Goal: Task Accomplishment & Management: Manage account settings

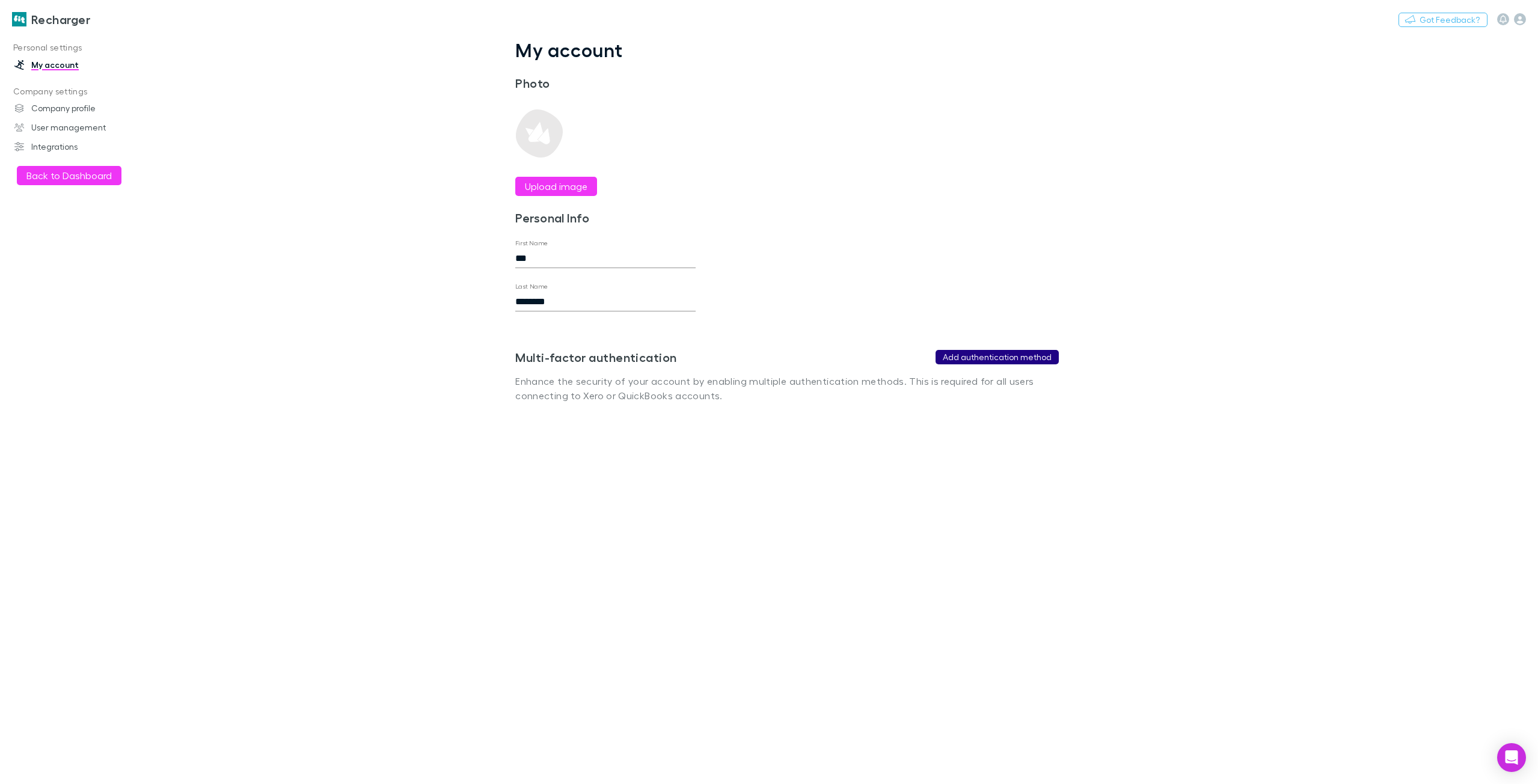
click at [983, 359] on button "Add authentication method" at bounding box center [997, 357] width 123 height 15
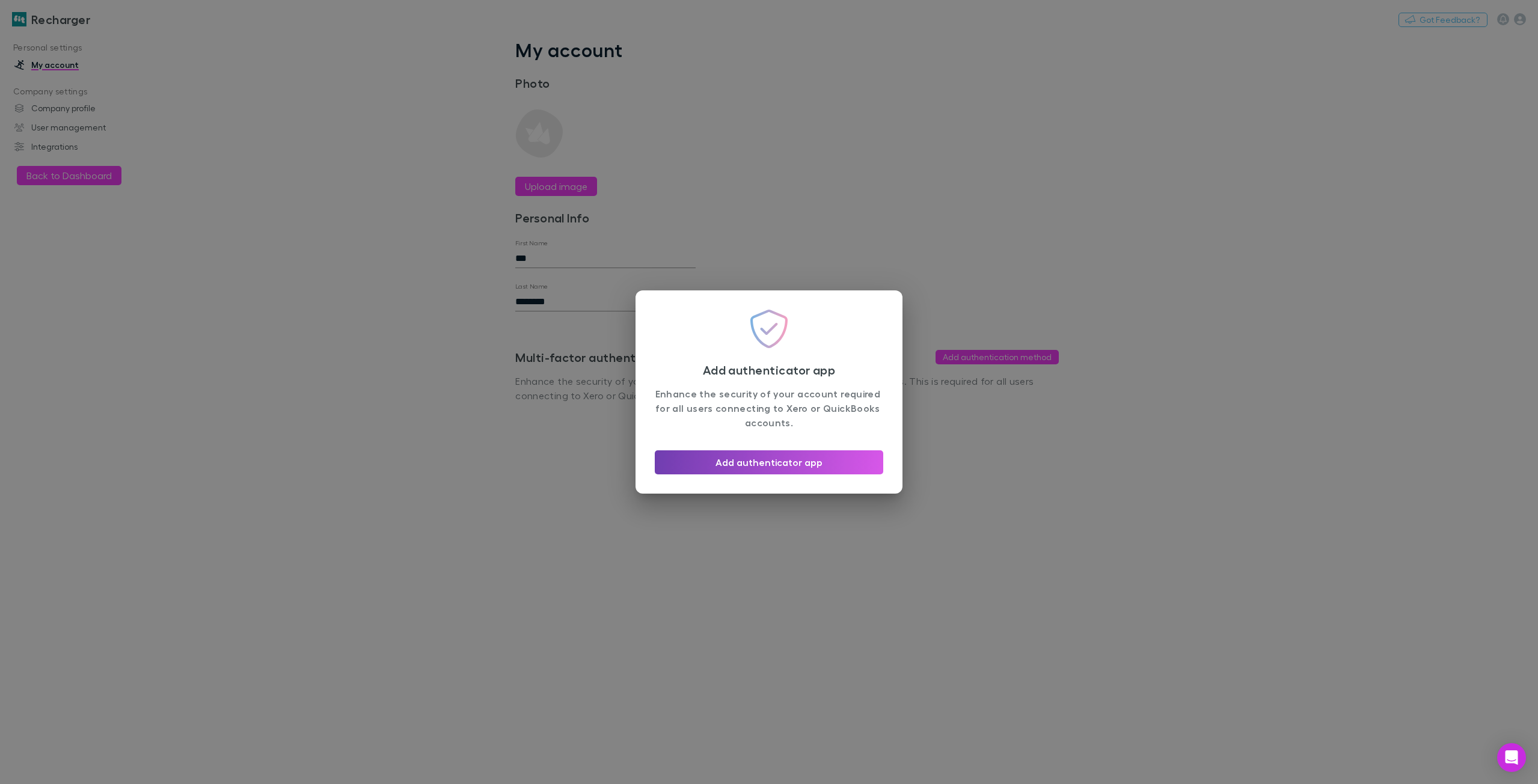
click at [784, 464] on button "Add authenticator app" at bounding box center [769, 462] width 229 height 24
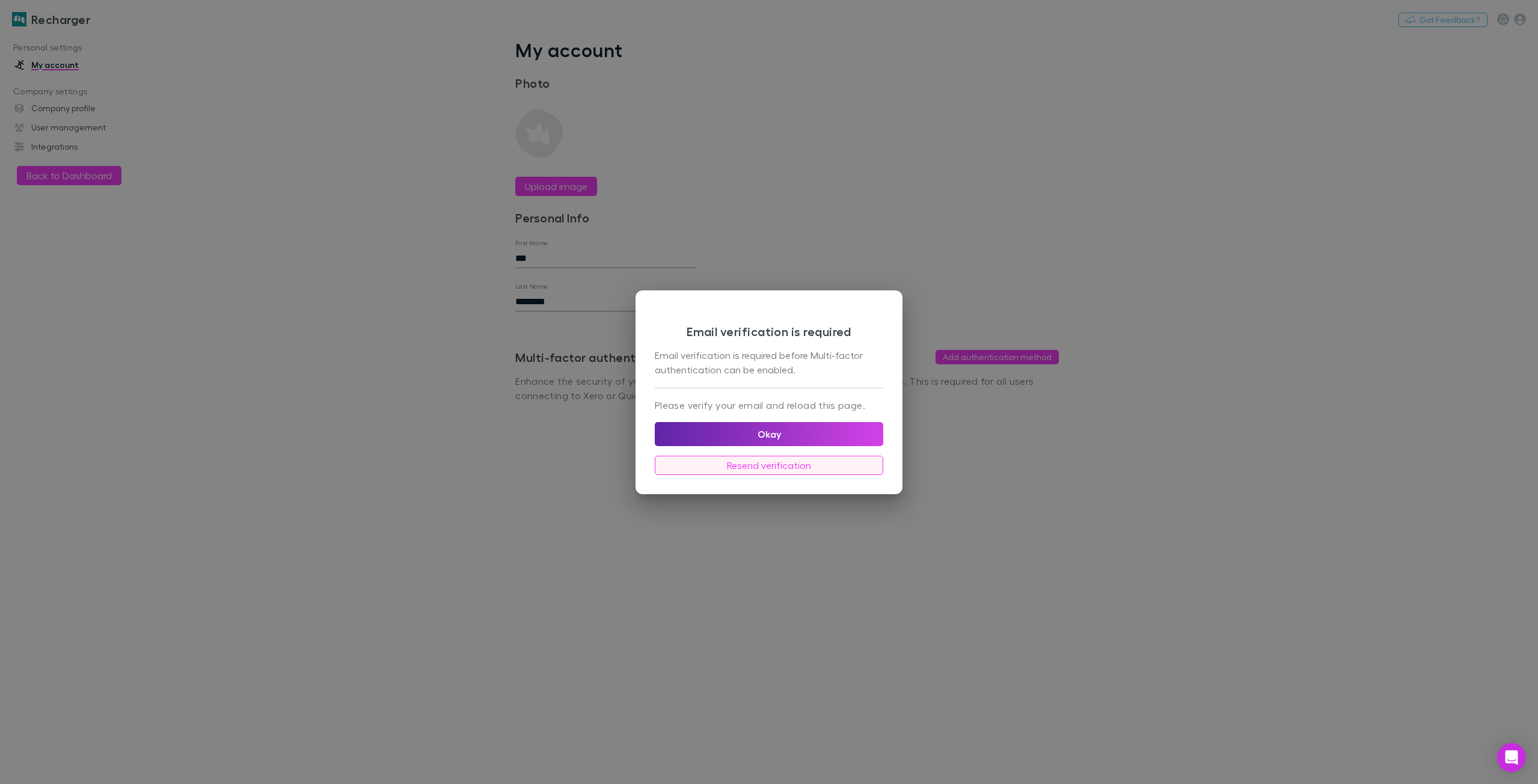
click at [772, 468] on button "Resend verification" at bounding box center [769, 465] width 229 height 20
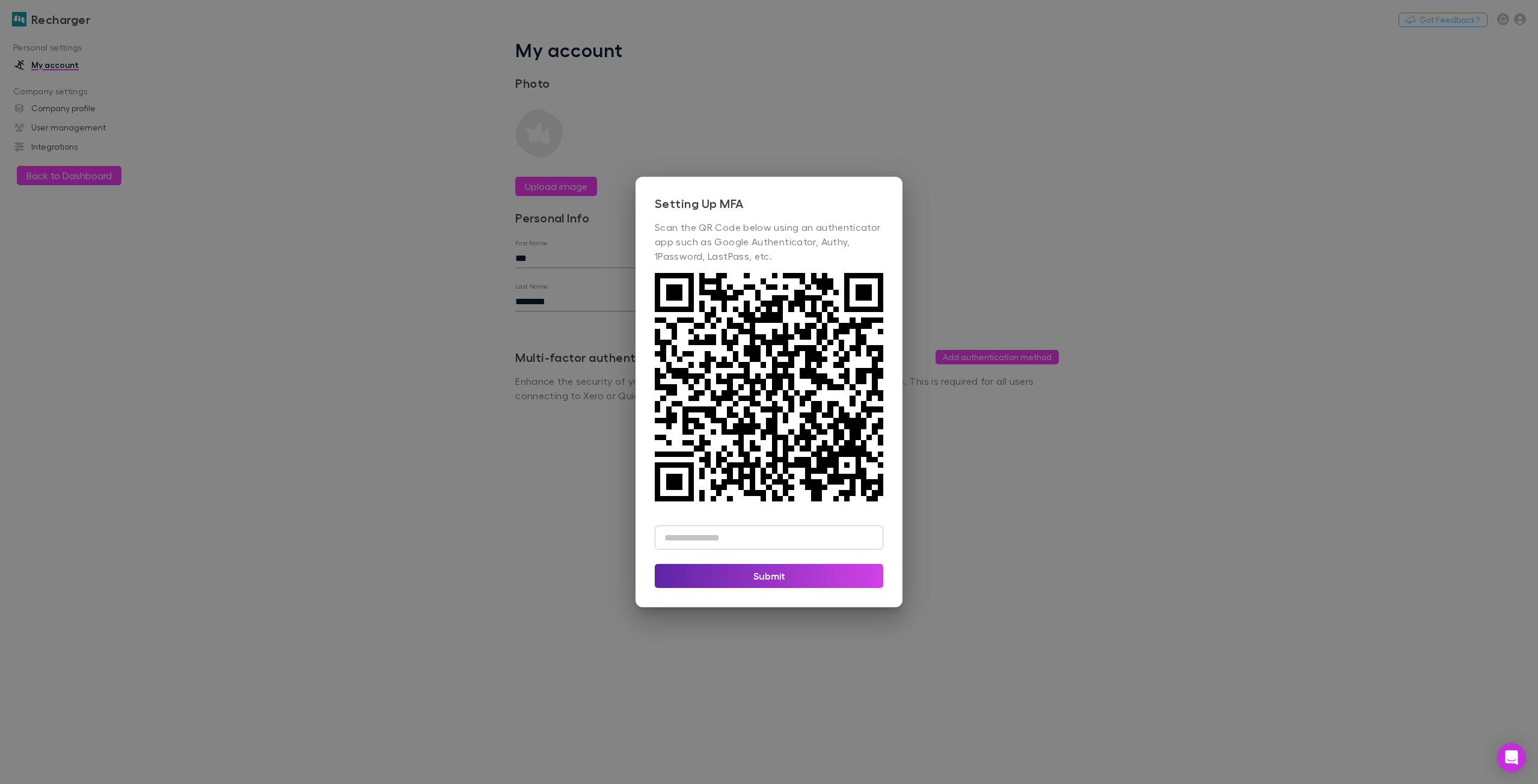
click at [878, 95] on div "Setting Up MFA Scan the QR Code below using an authenticator app such as Google…" at bounding box center [769, 392] width 1538 height 784
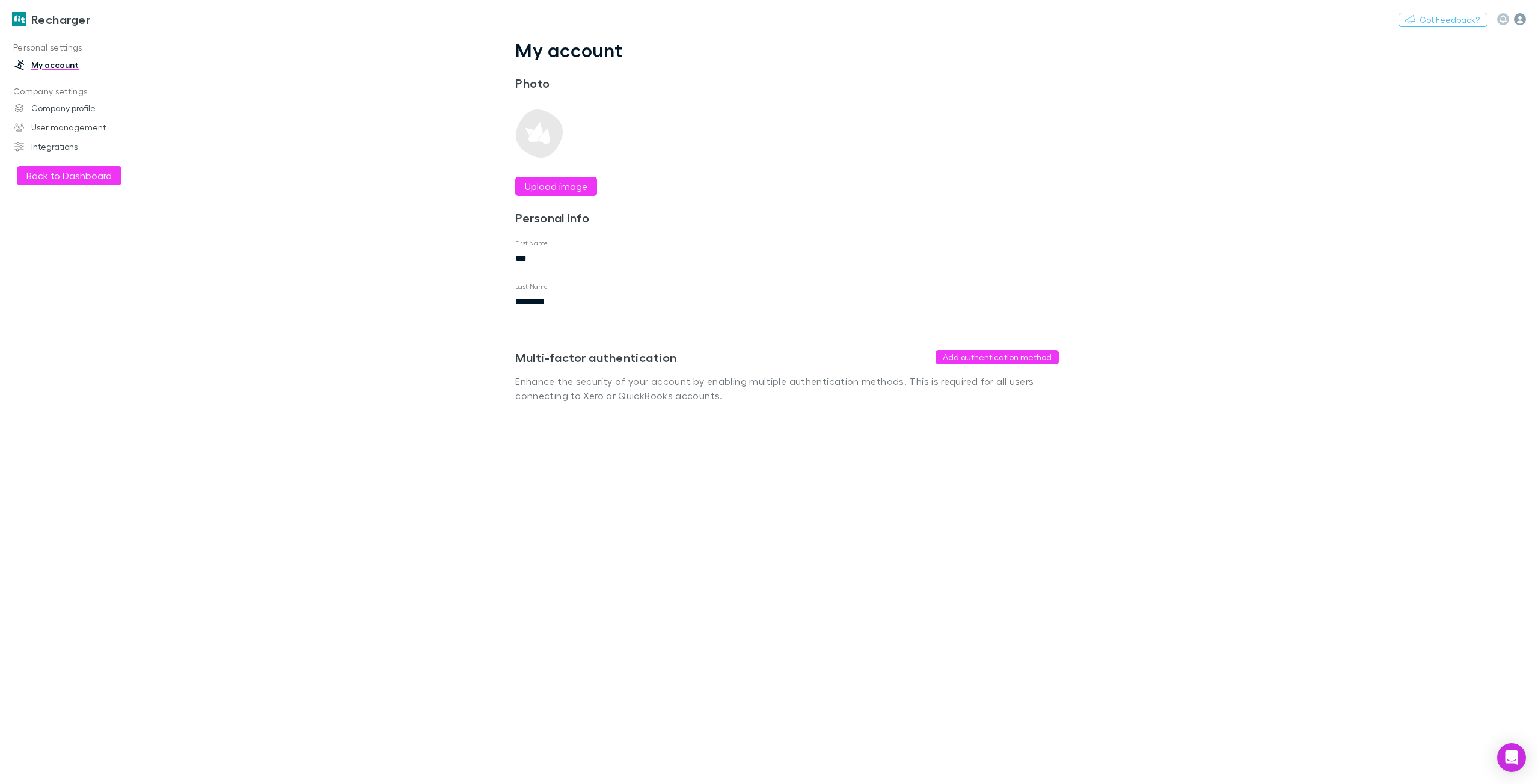
click at [1520, 18] on icon "button" at bounding box center [1519, 20] width 12 height 12
click at [1412, 300] on span "Logout" at bounding box center [1442, 299] width 146 height 15
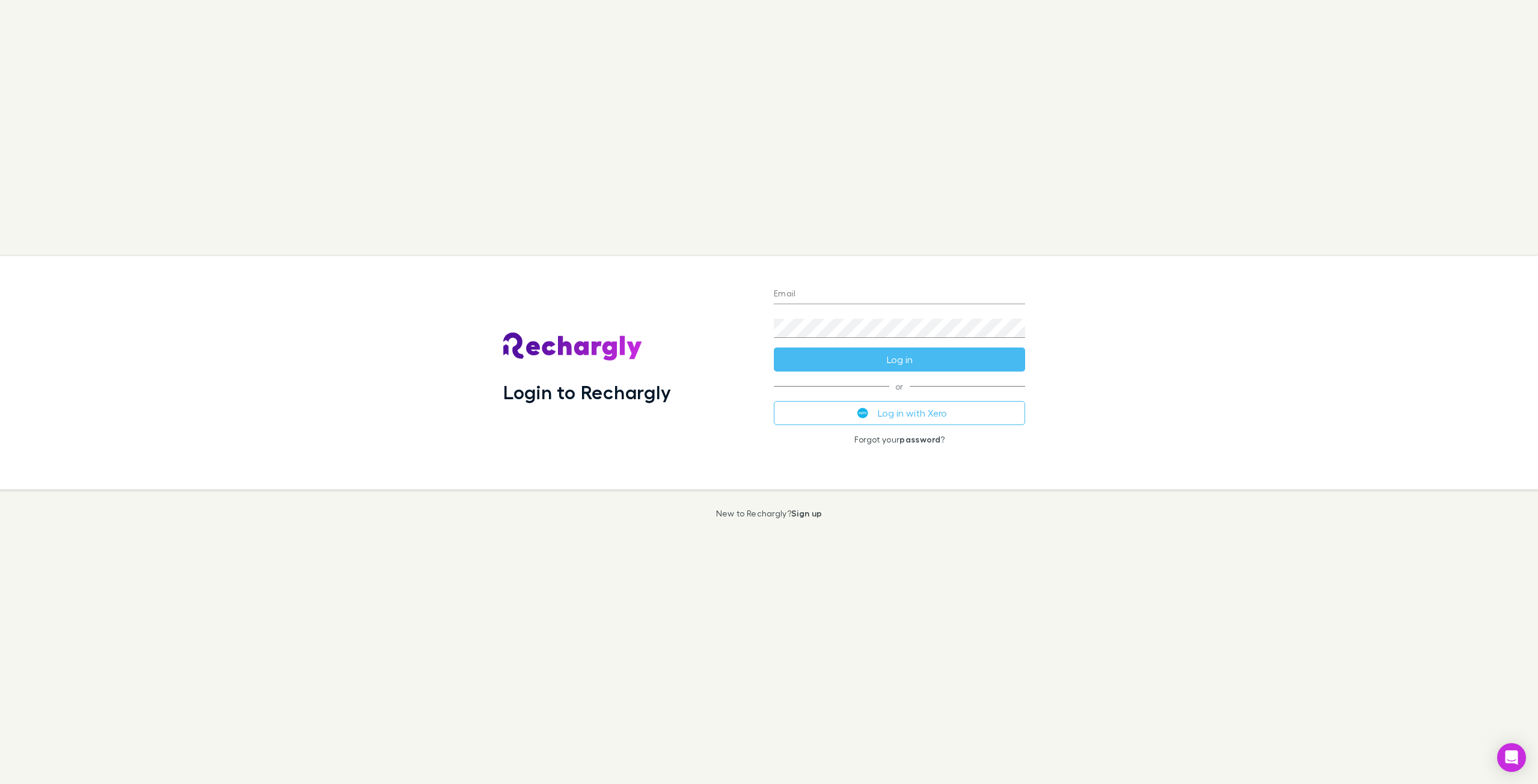
click at [822, 289] on input "Email" at bounding box center [899, 294] width 251 height 20
type input "**********"
click at [883, 358] on button "Log in" at bounding box center [899, 359] width 251 height 24
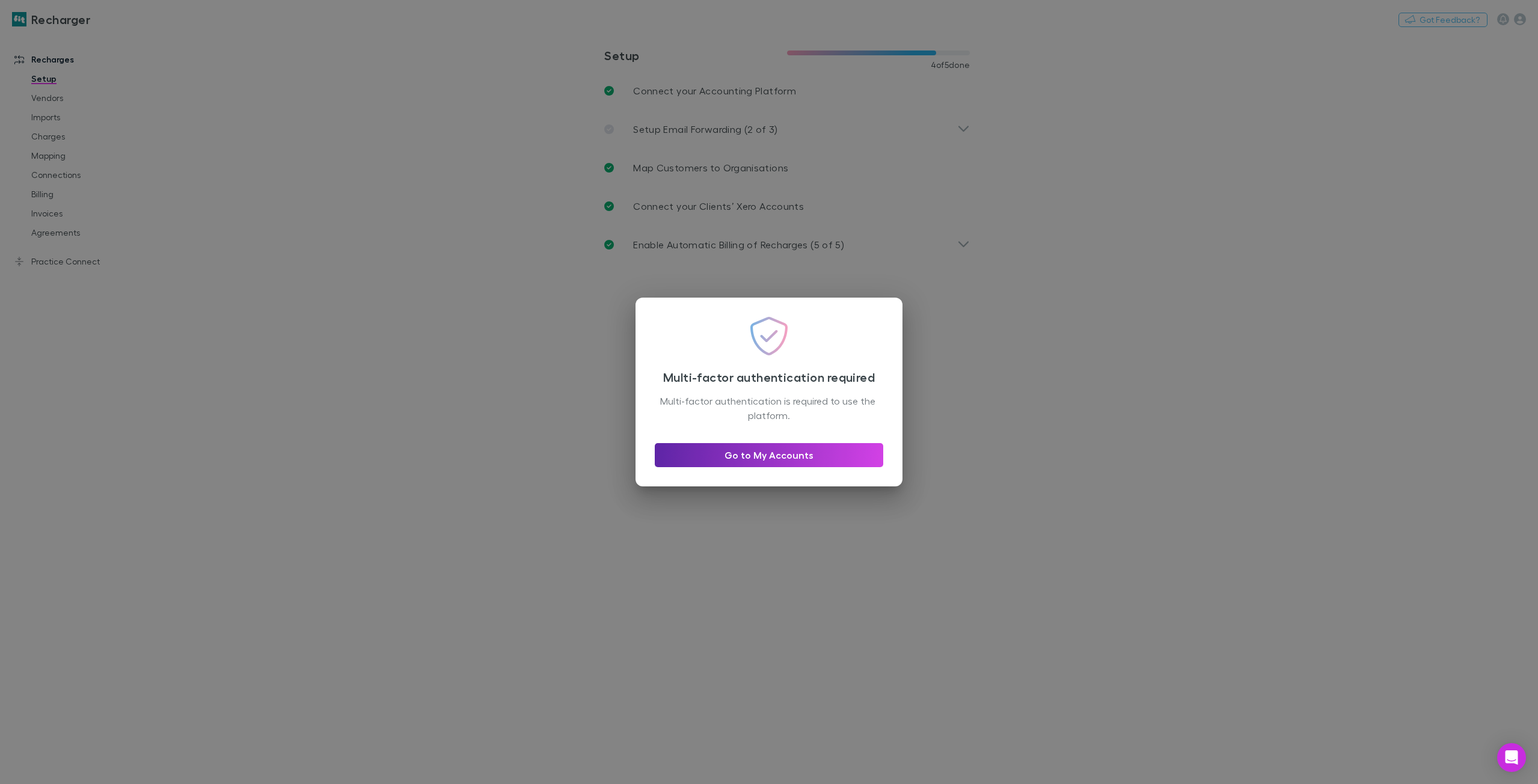
click at [1151, 225] on div "Multi-factor authentication required Multi-factor authentication is required to…" at bounding box center [769, 392] width 1538 height 784
click at [794, 460] on link "Go to My Accounts" at bounding box center [769, 455] width 229 height 24
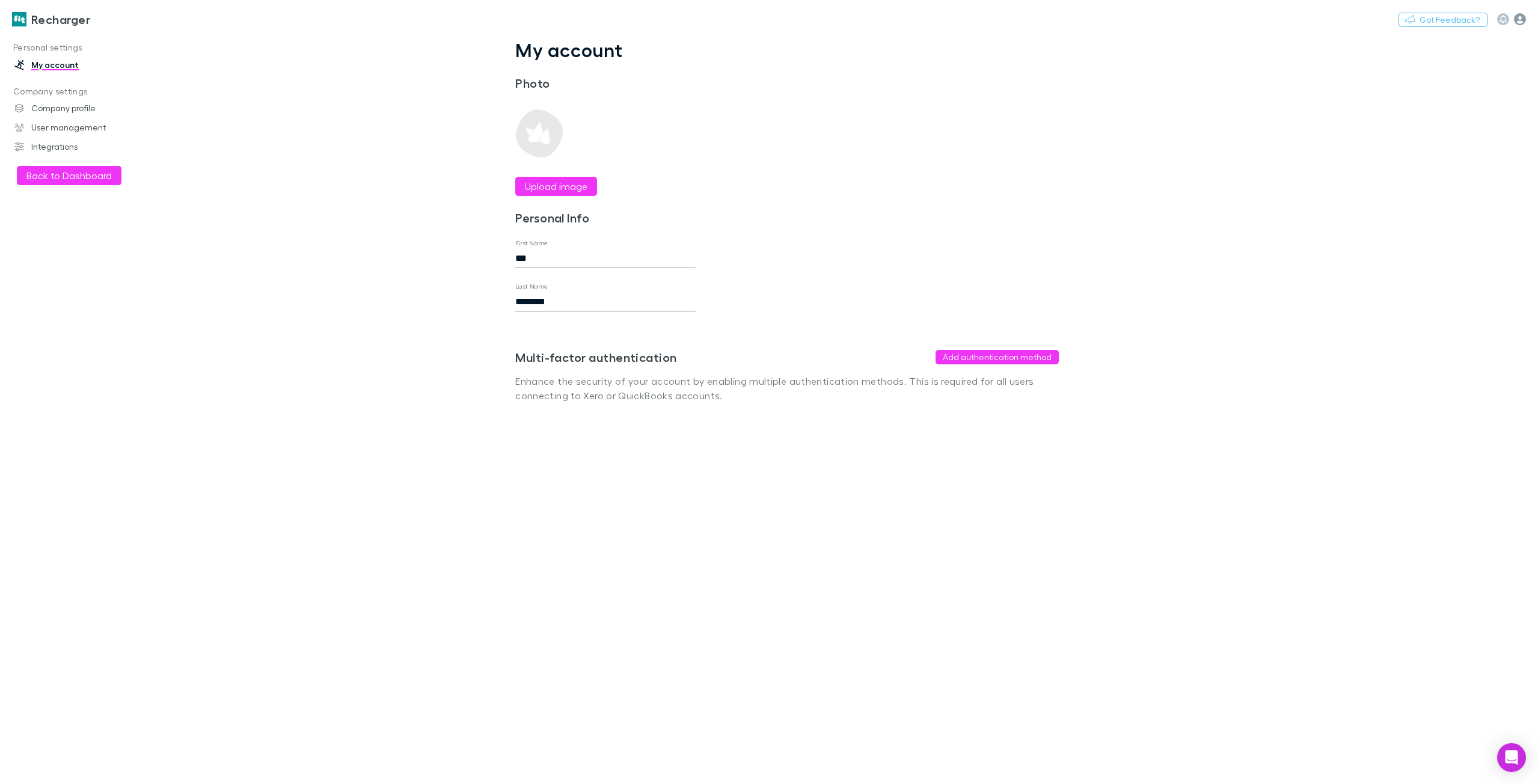
click at [1521, 20] on icon "button" at bounding box center [1519, 20] width 12 height 12
click at [1404, 302] on span "Logout" at bounding box center [1442, 299] width 146 height 15
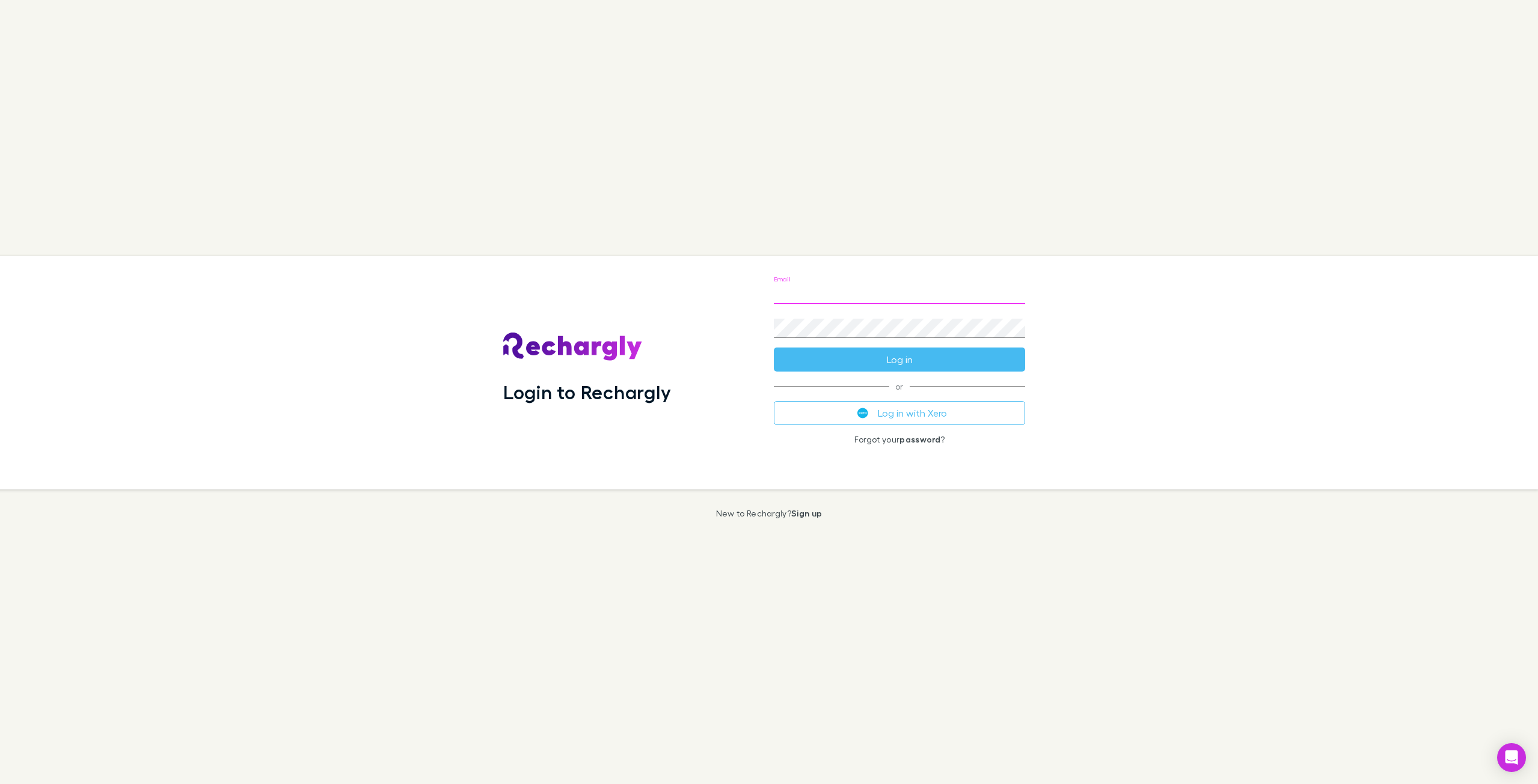
click at [896, 292] on input "Email" at bounding box center [899, 294] width 251 height 20
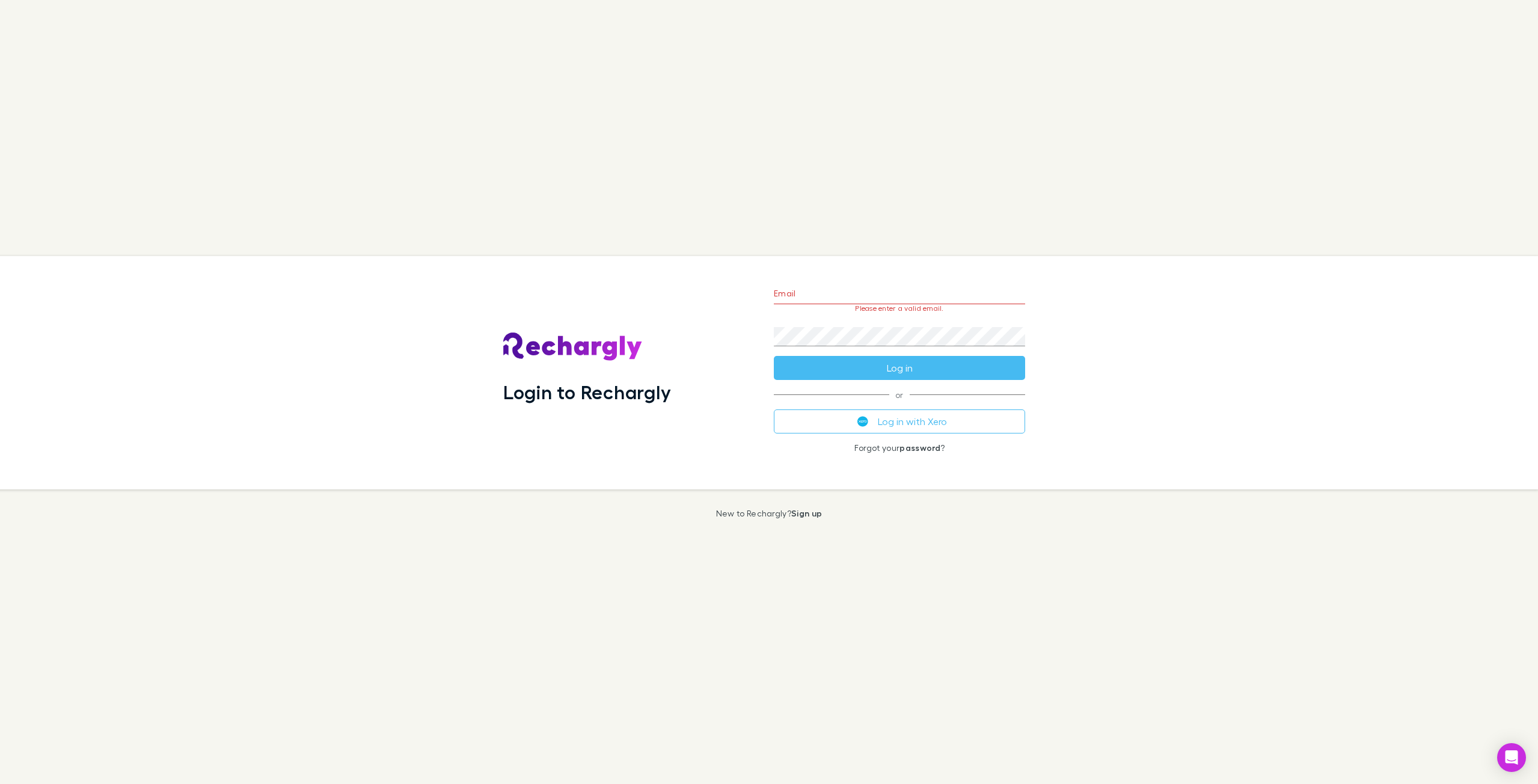
type input "**********"
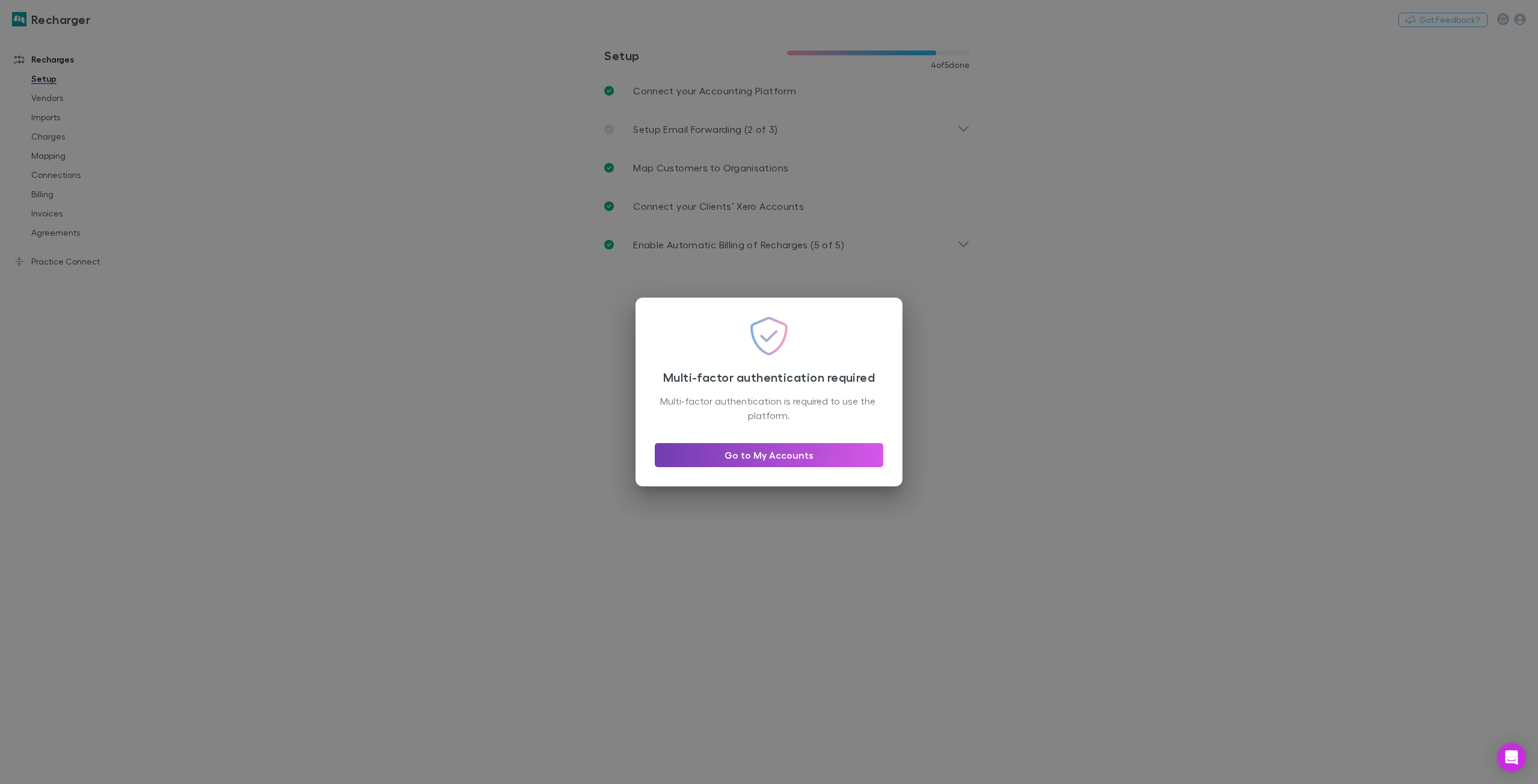
click at [791, 458] on link "Go to My Accounts" at bounding box center [769, 455] width 229 height 24
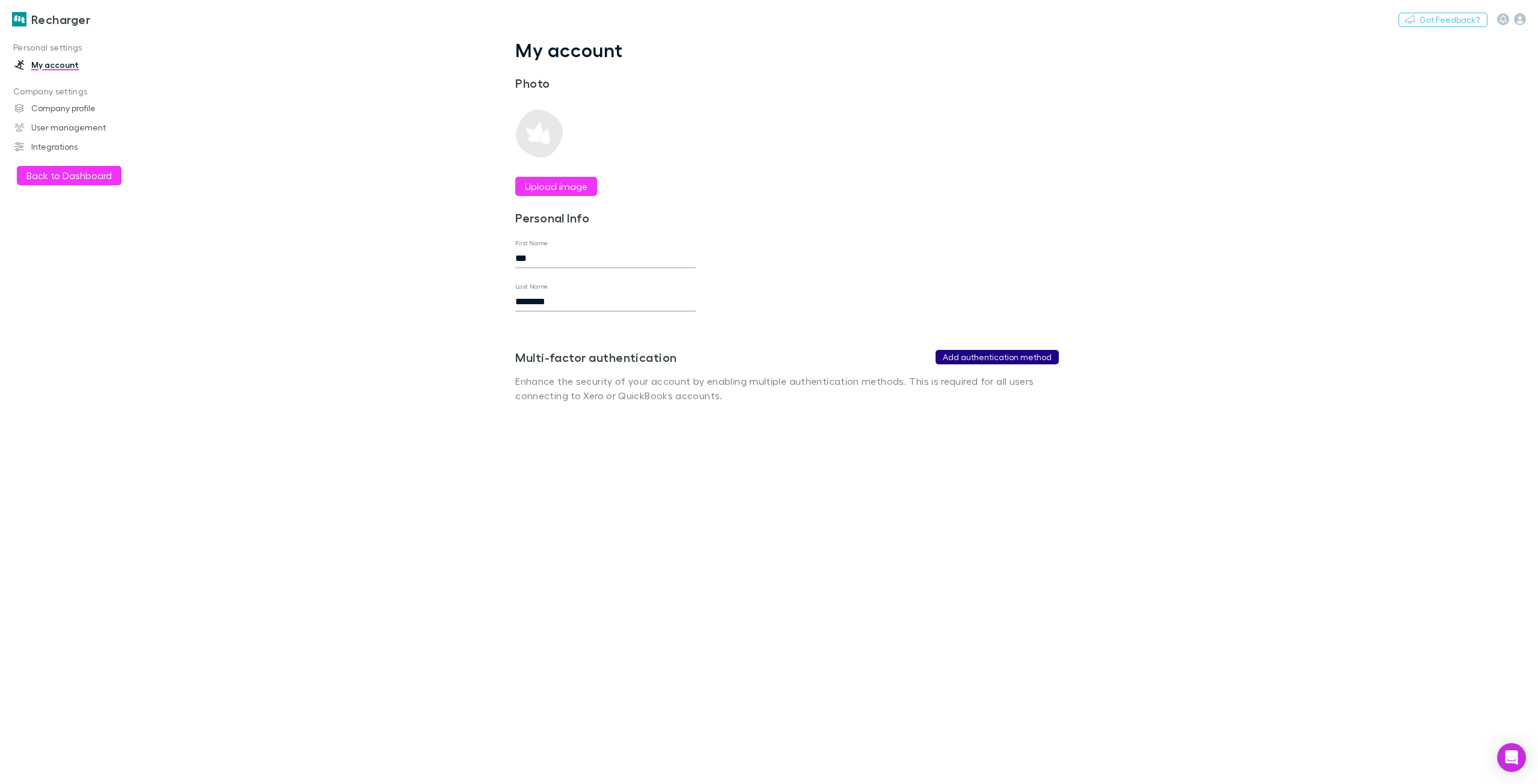
click at [974, 354] on button "Add authentication method" at bounding box center [997, 357] width 123 height 15
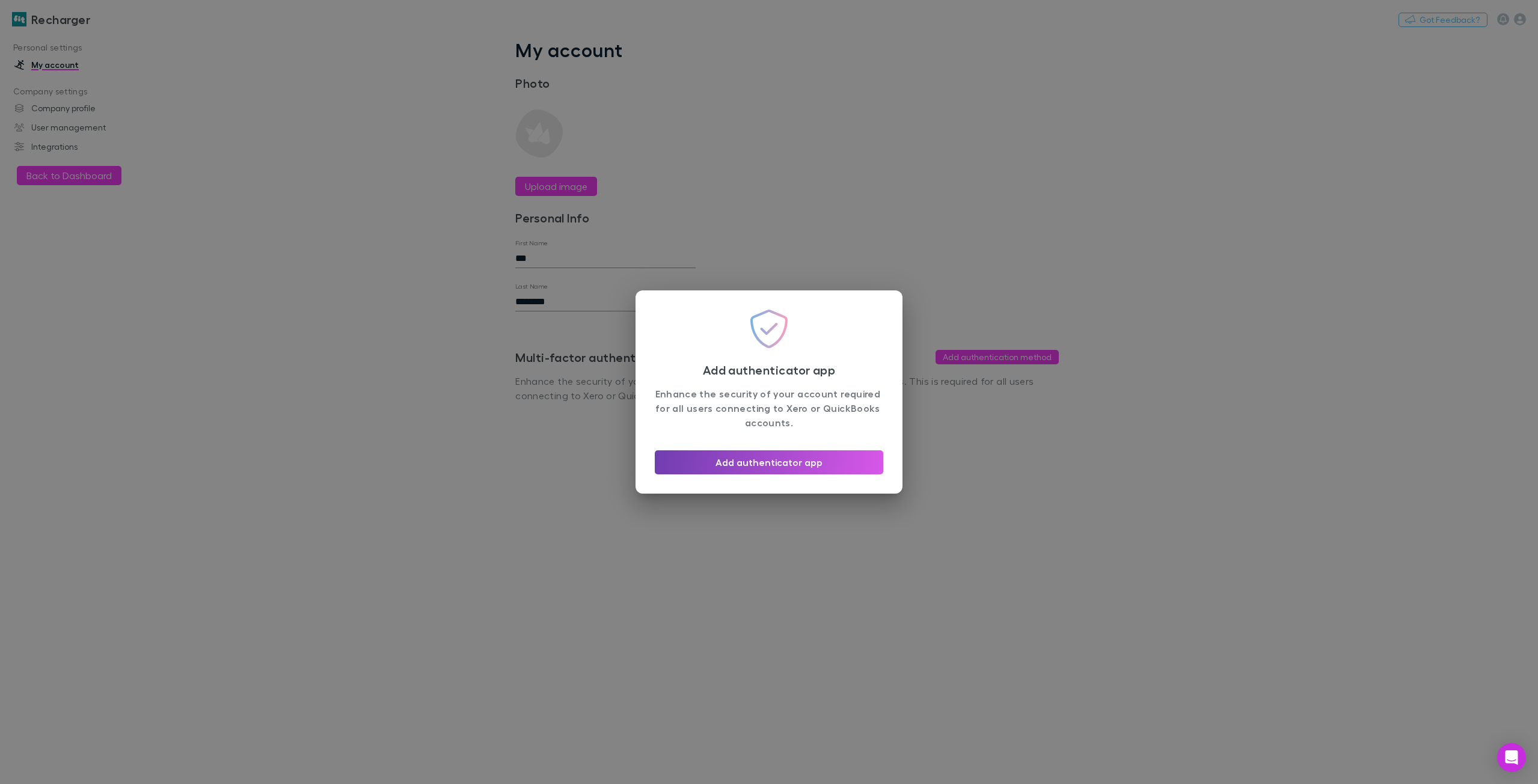
click at [789, 470] on button "Add authenticator app" at bounding box center [769, 462] width 229 height 24
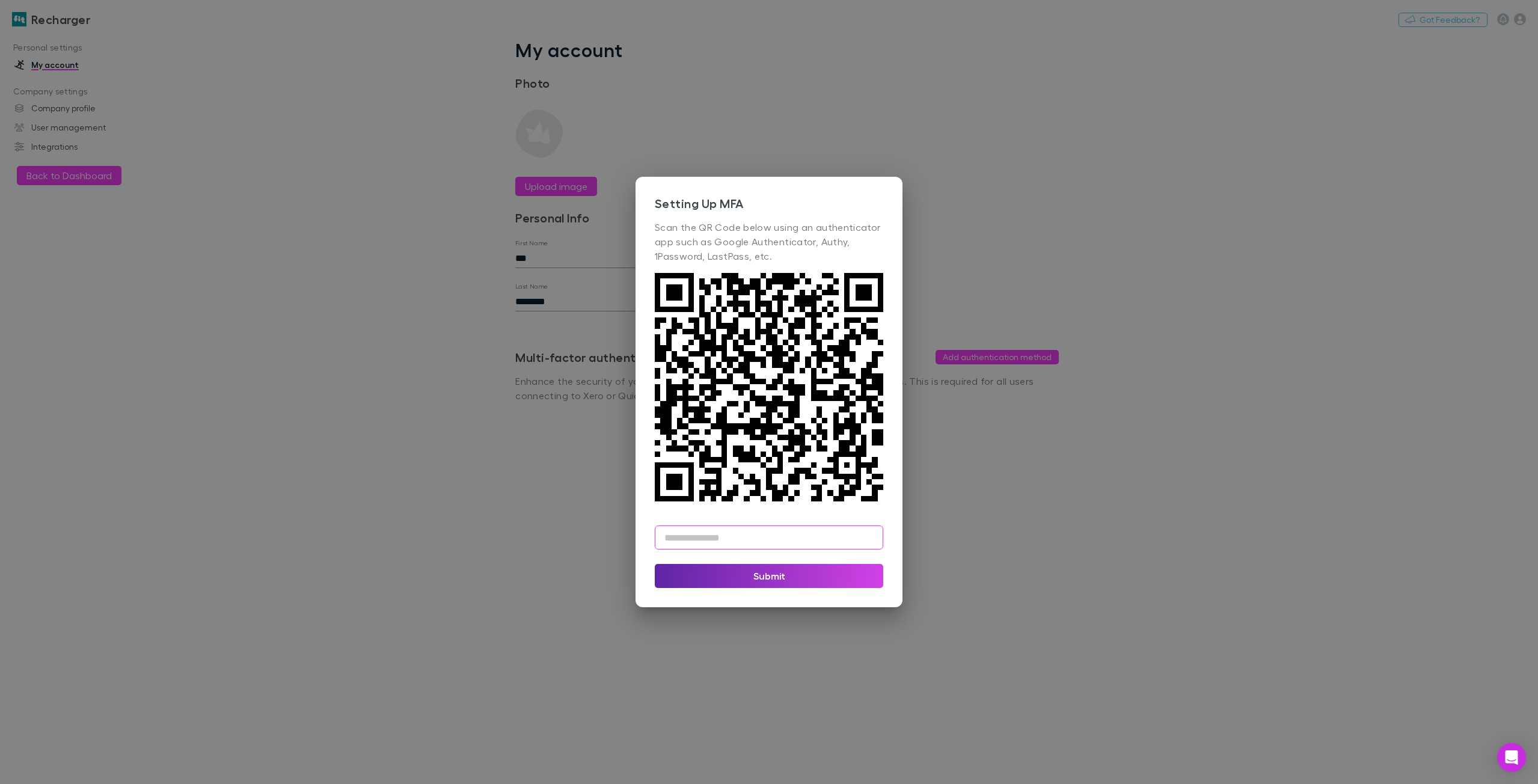
click at [713, 539] on input "text" at bounding box center [769, 537] width 229 height 24
type input "******"
click at [772, 577] on button "Submit" at bounding box center [769, 576] width 229 height 24
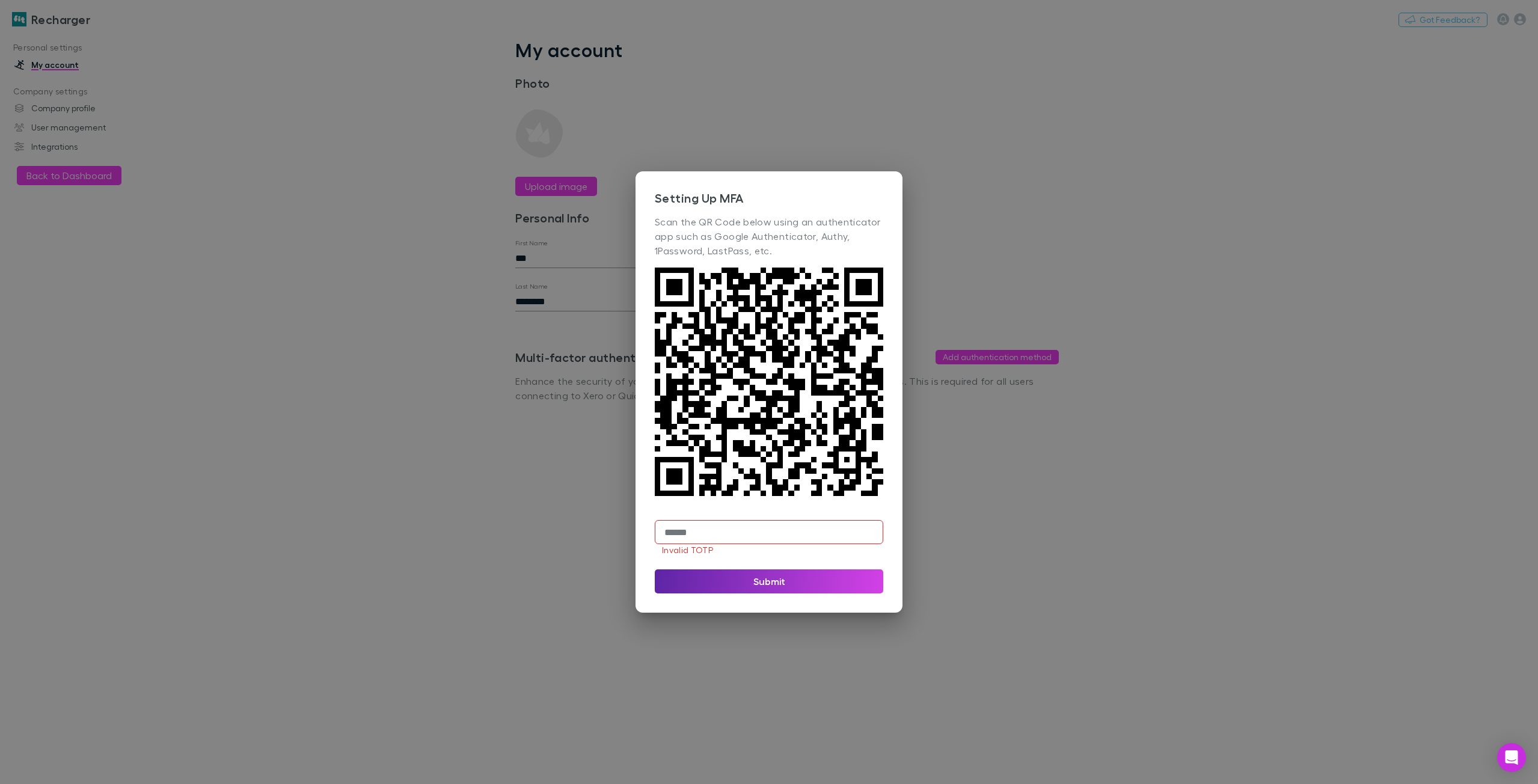
click at [747, 536] on input "******" at bounding box center [769, 532] width 229 height 24
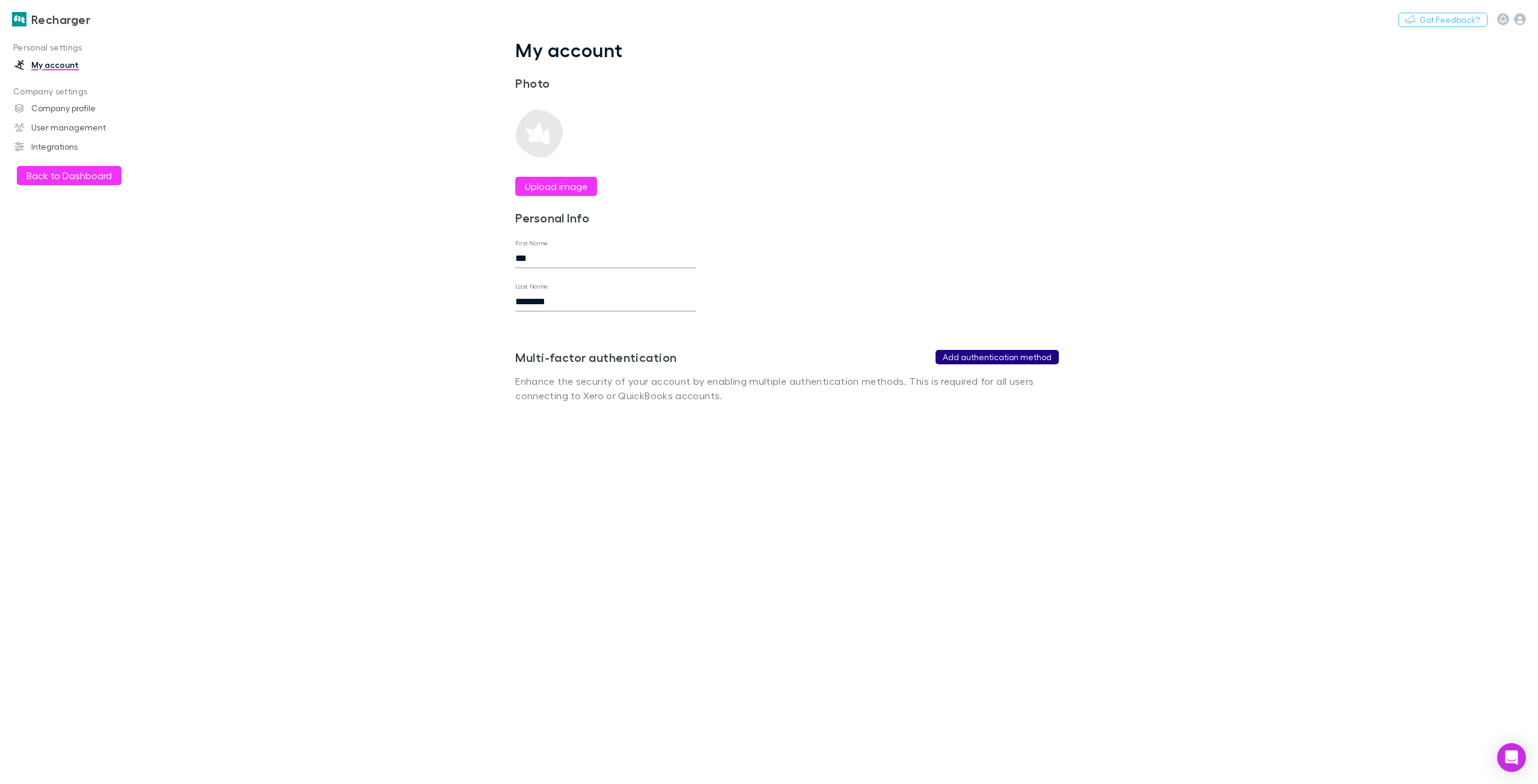
click at [999, 357] on button "Add authentication method" at bounding box center [997, 357] width 123 height 15
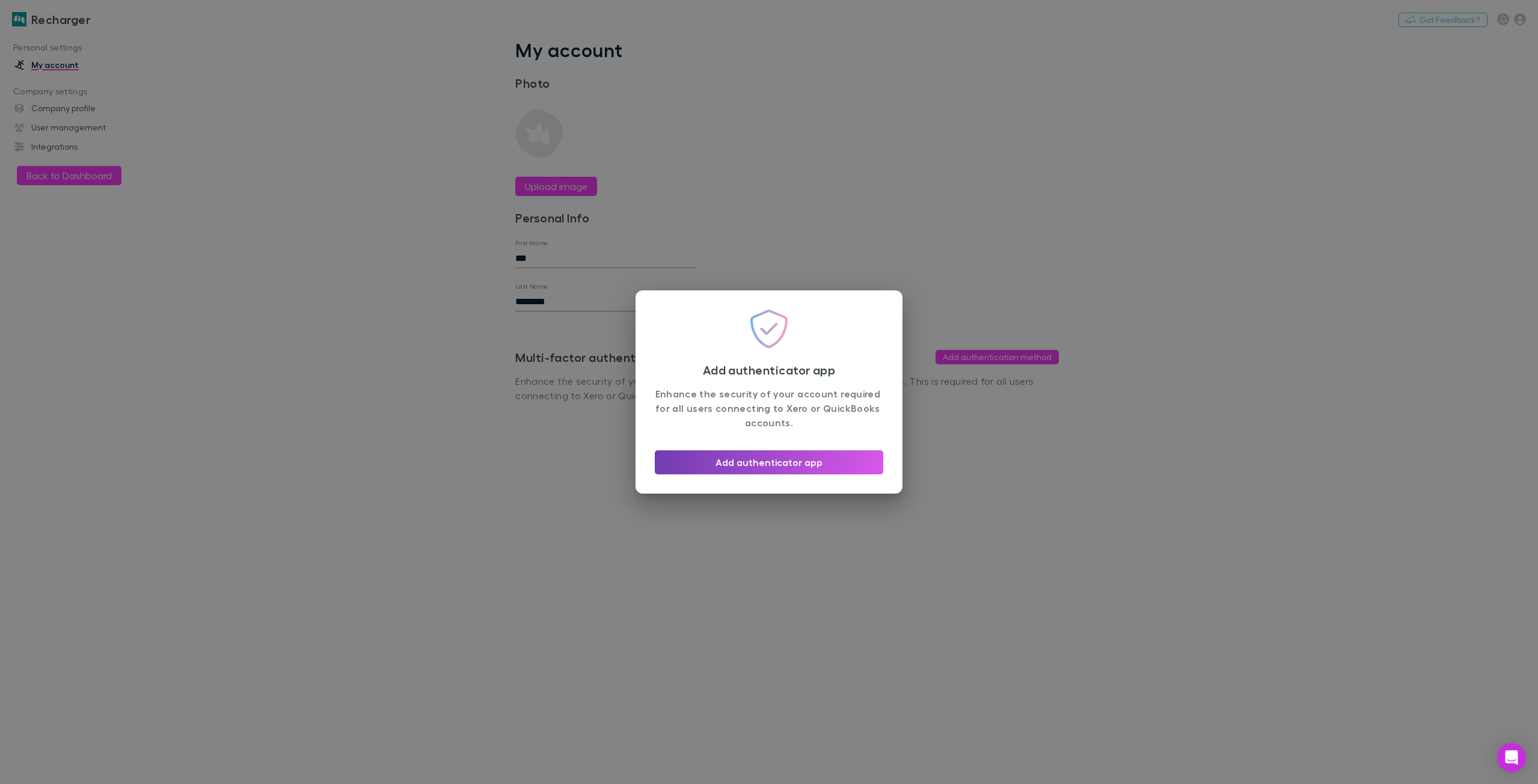
click at [807, 465] on button "Add authenticator app" at bounding box center [769, 462] width 229 height 24
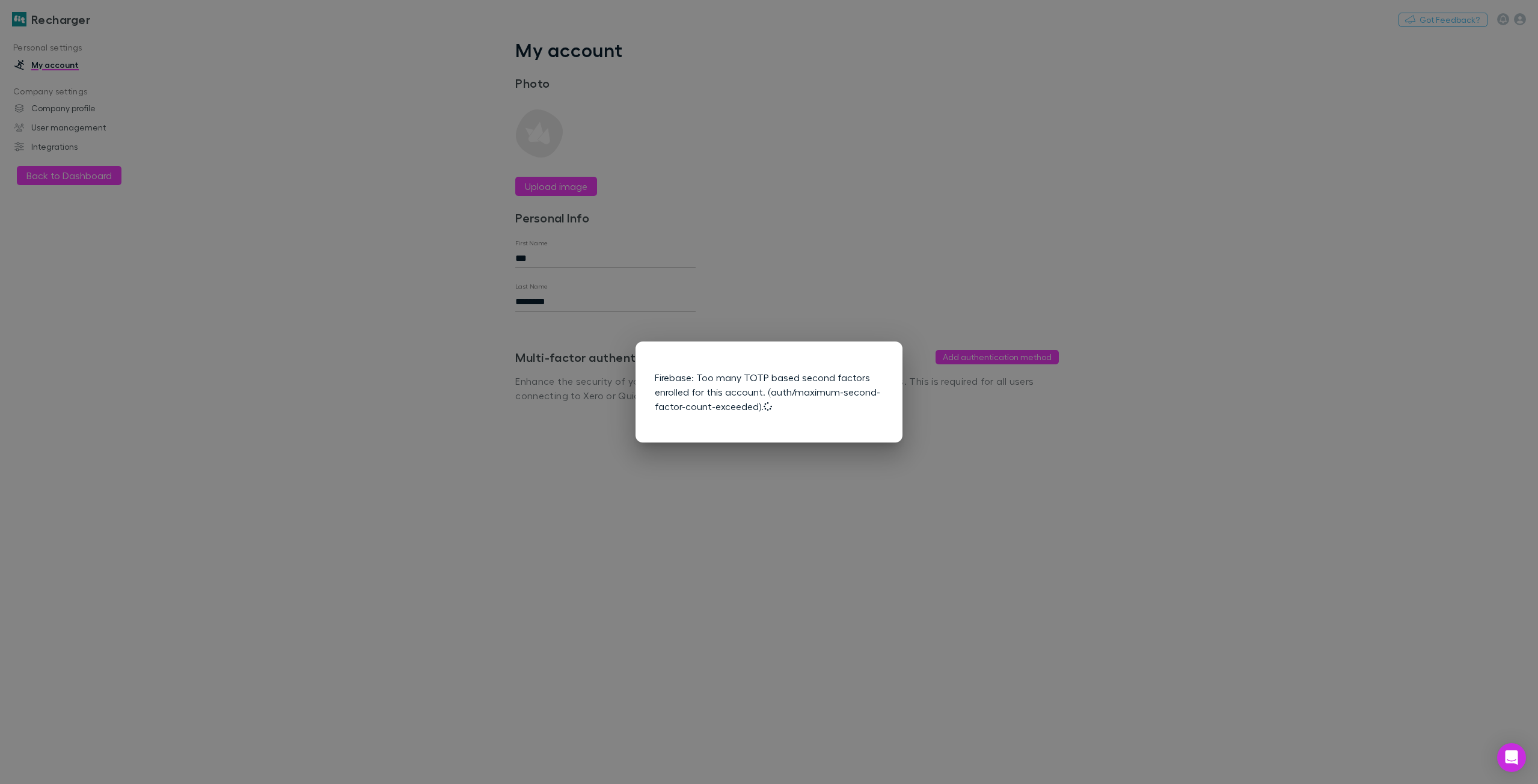
click at [949, 429] on div "Firebase: Too many TOTP based second factors enrolled for this account. (auth/m…" at bounding box center [769, 392] width 1538 height 784
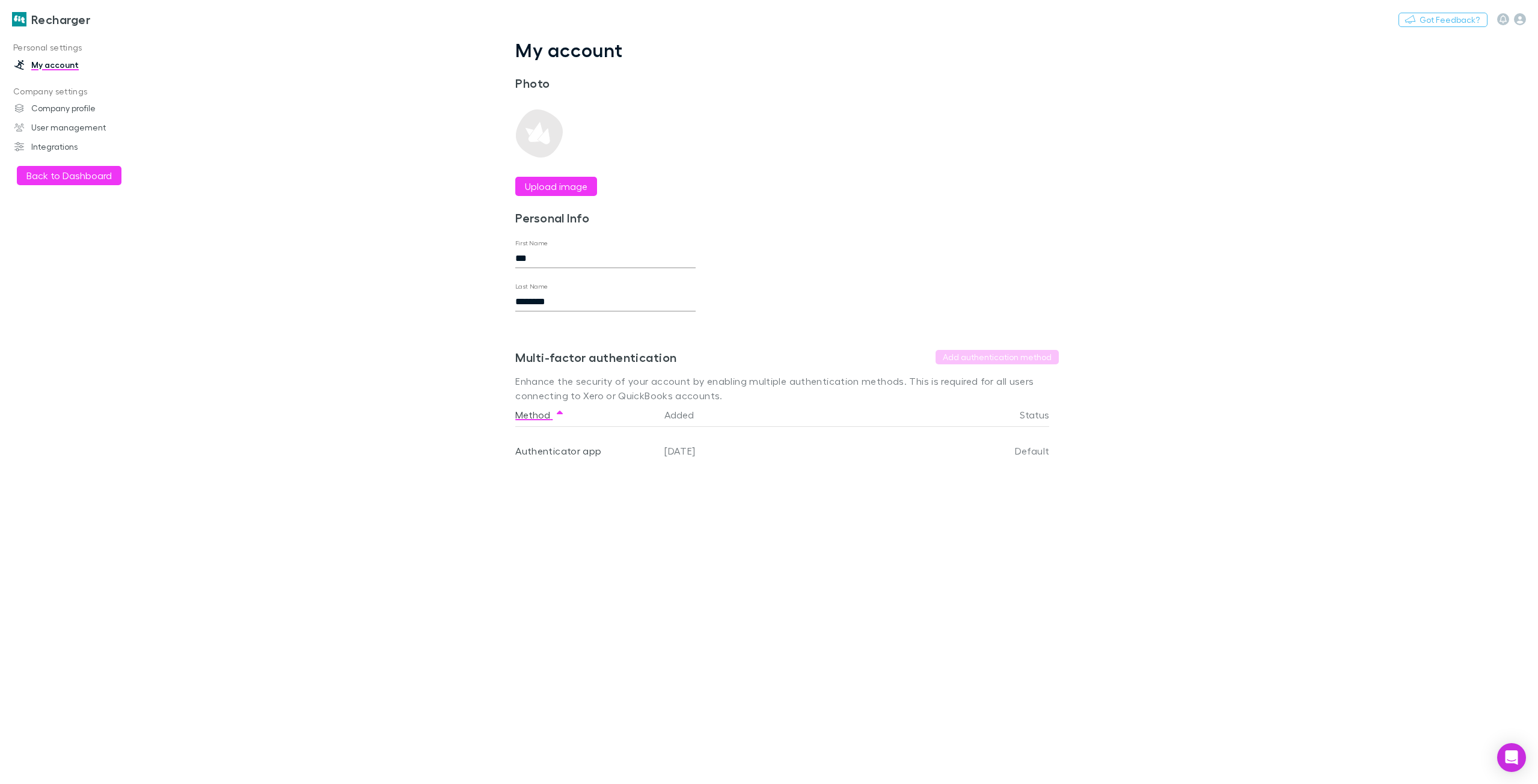
click at [29, 18] on link "Recharger" at bounding box center [51, 20] width 93 height 29
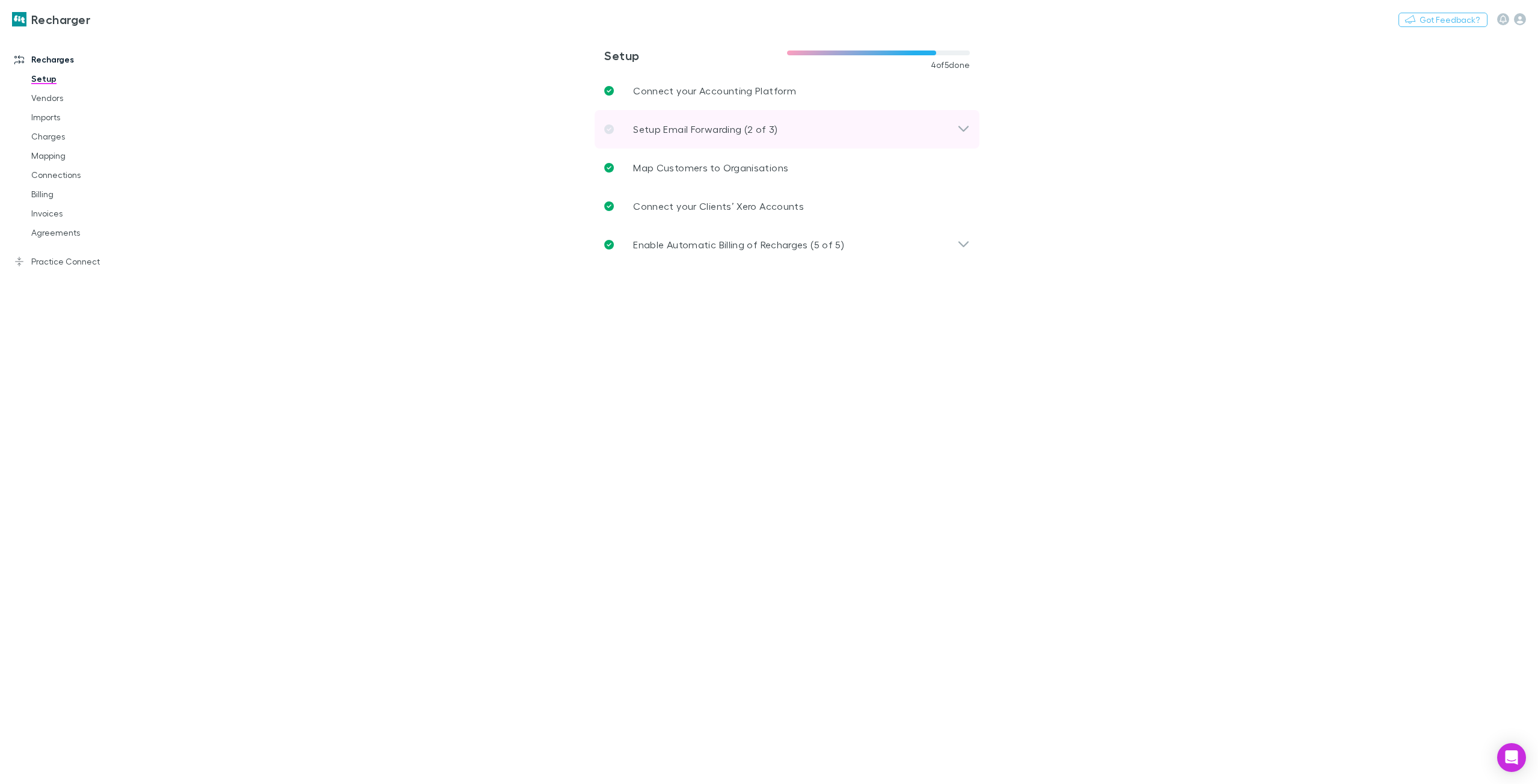
click at [817, 126] on div "Setup Email Forwarding (2 of 3)" at bounding box center [780, 129] width 353 height 15
